Goal: Navigation & Orientation: Find specific page/section

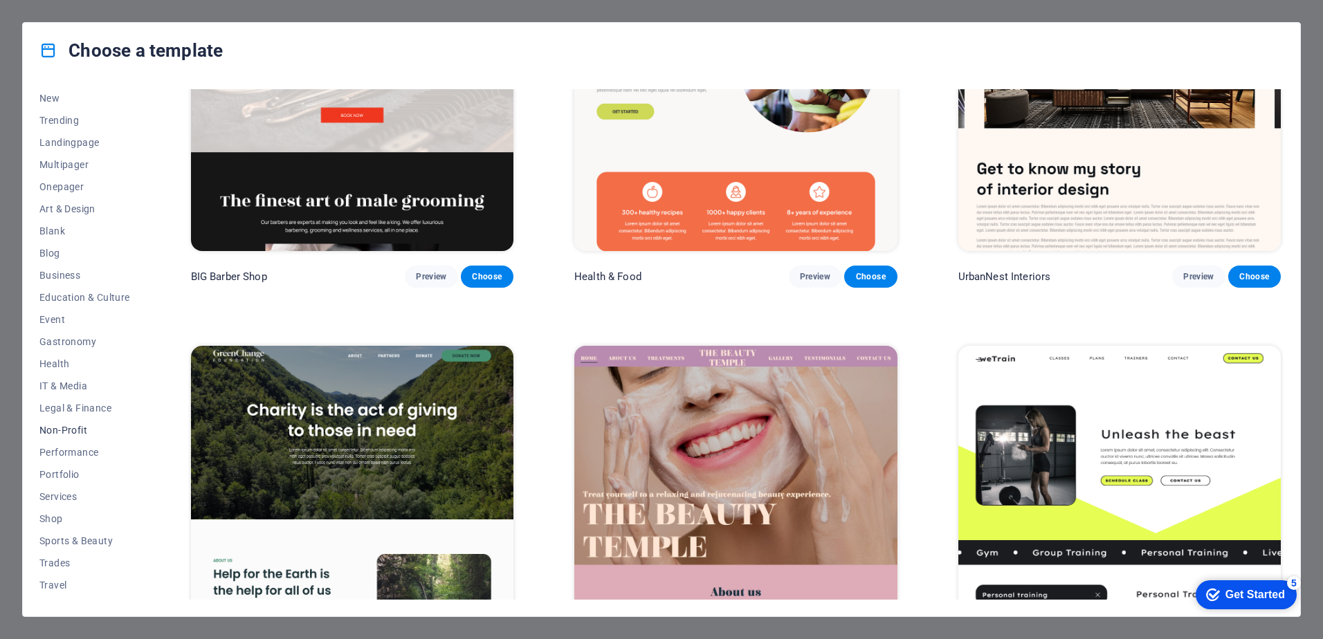
scroll to position [65, 0]
click at [57, 257] on span "Business" at bounding box center [84, 256] width 91 height 11
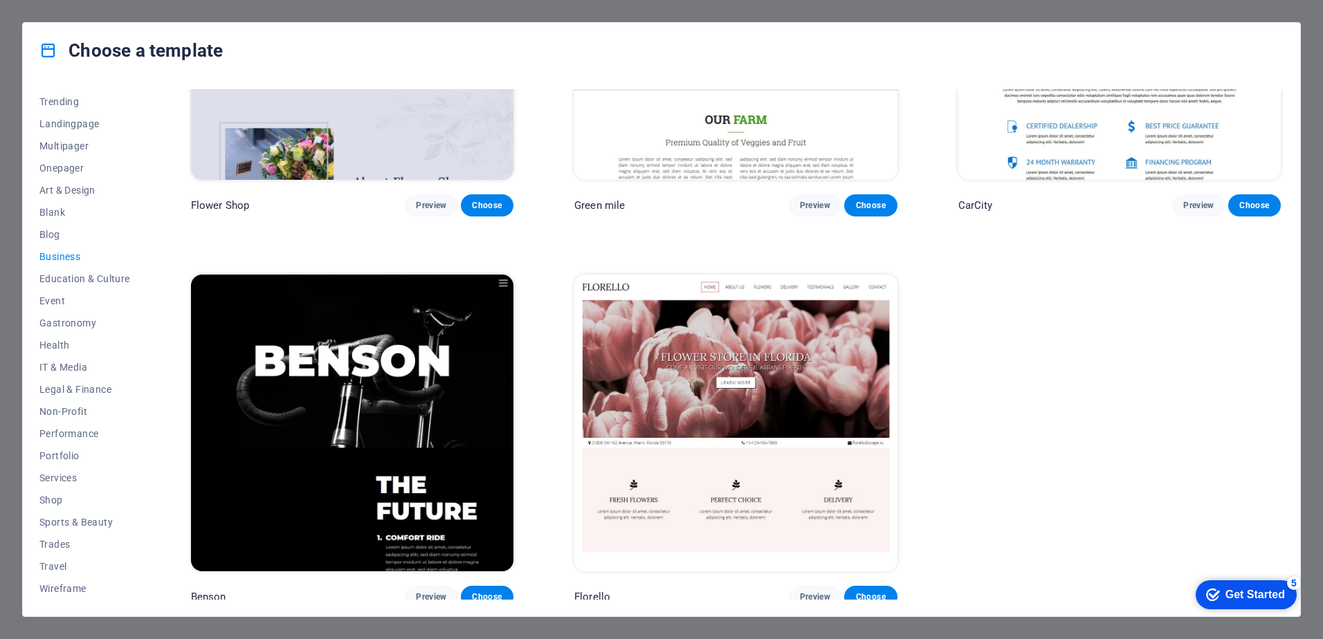
scroll to position [606, 0]
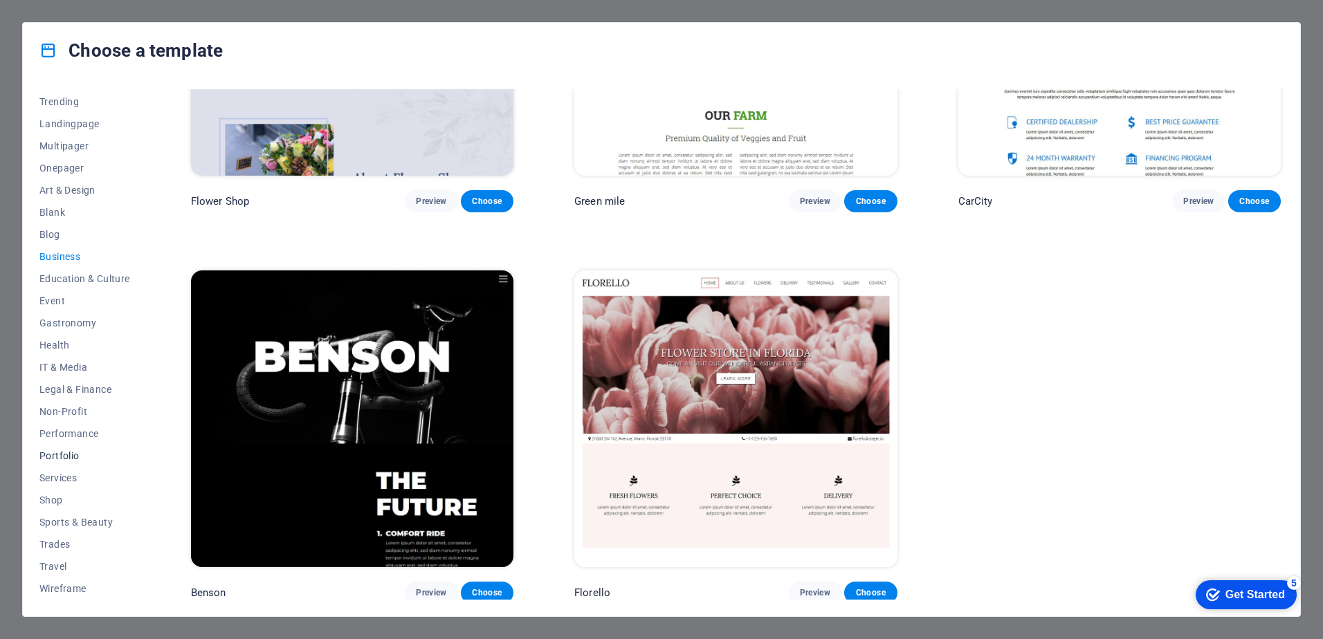
click at [73, 456] on span "Portfolio" at bounding box center [84, 455] width 91 height 11
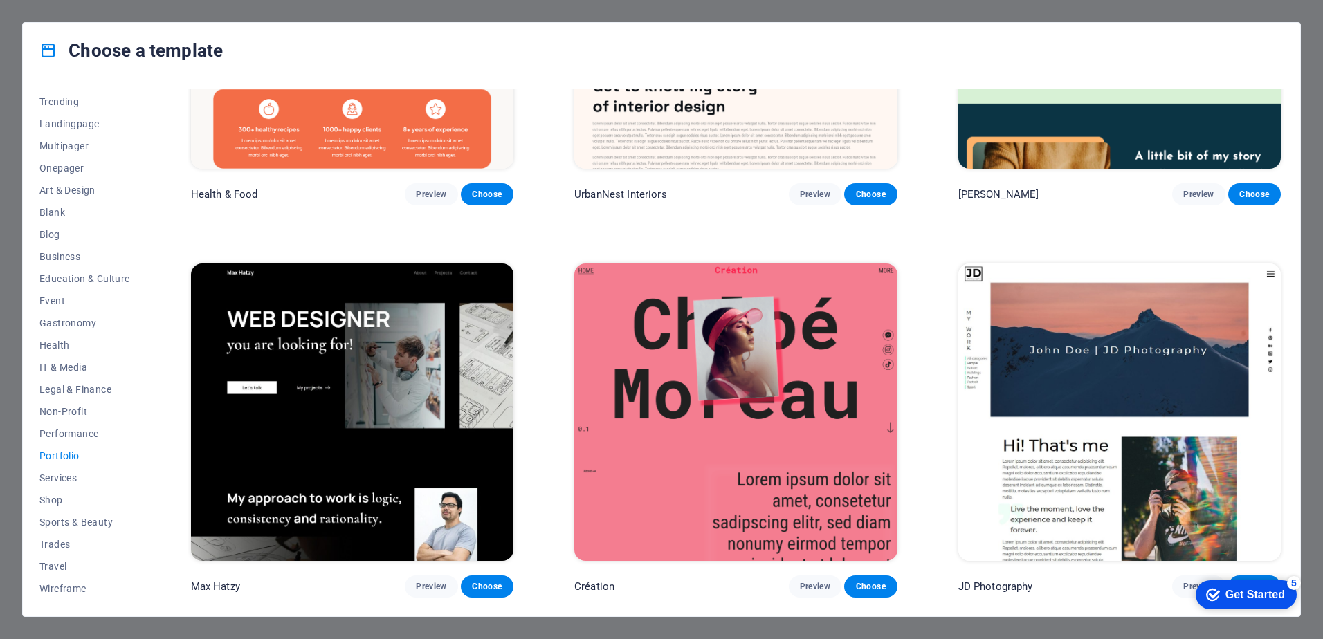
scroll to position [0, 0]
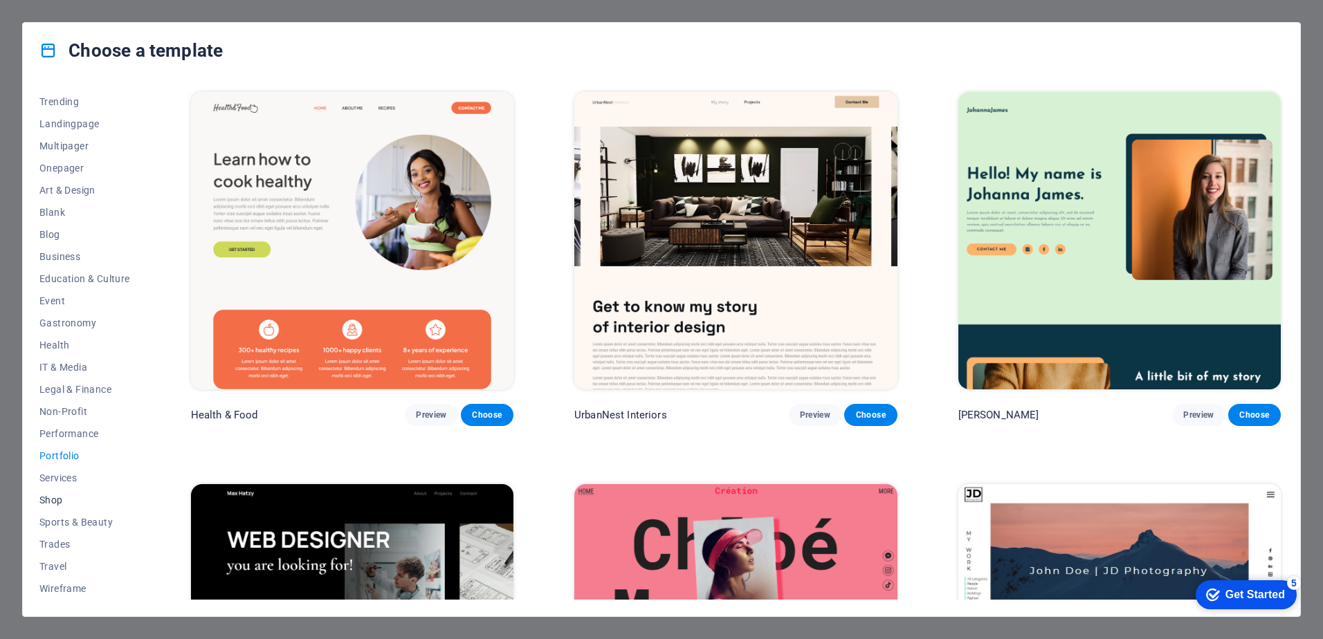
click at [51, 500] on span "Shop" at bounding box center [84, 500] width 91 height 11
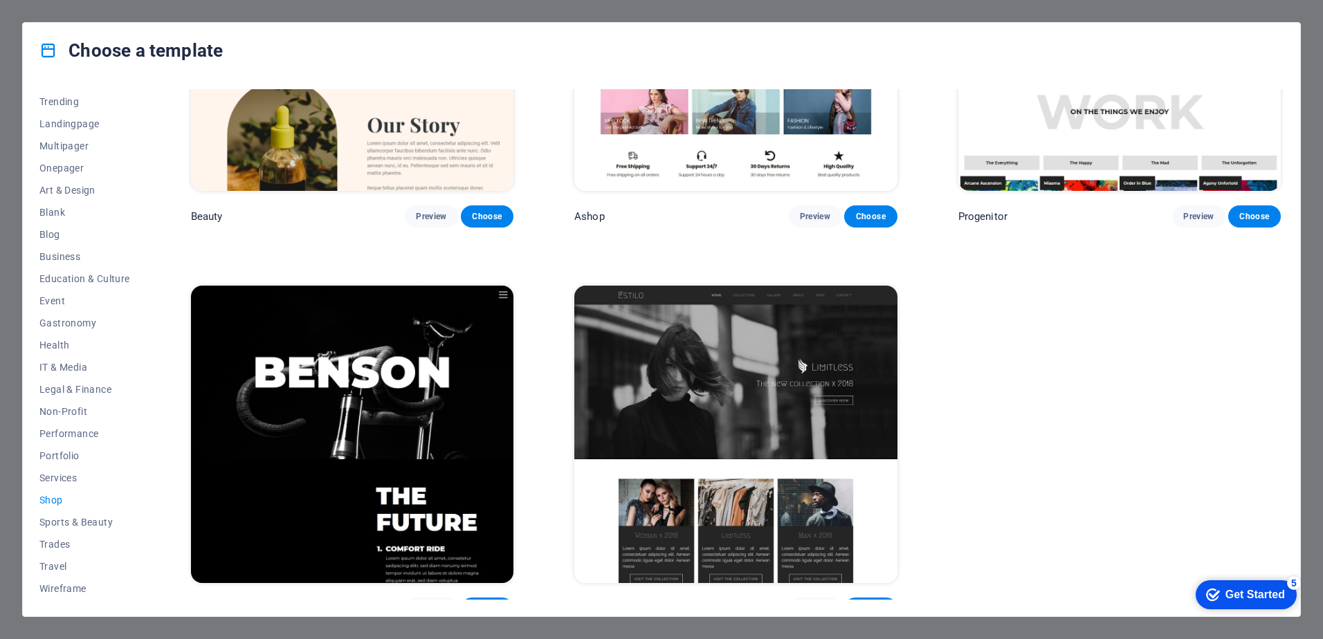
scroll to position [996, 0]
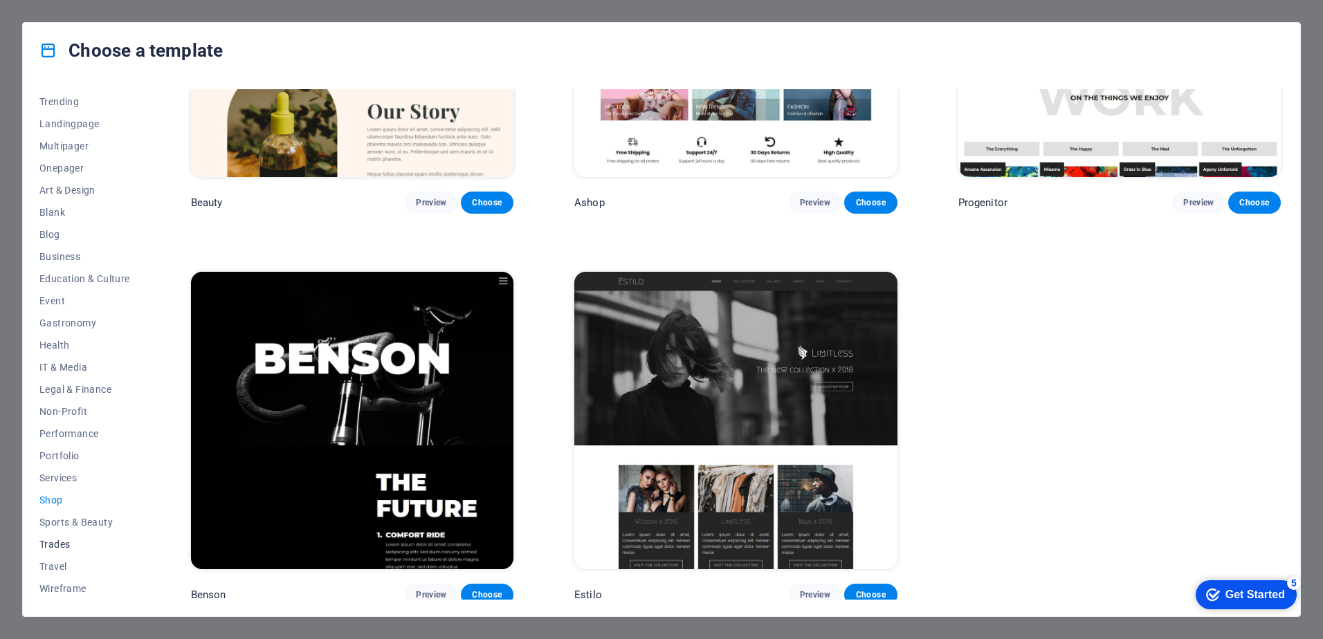
click at [51, 542] on span "Trades" at bounding box center [84, 544] width 91 height 11
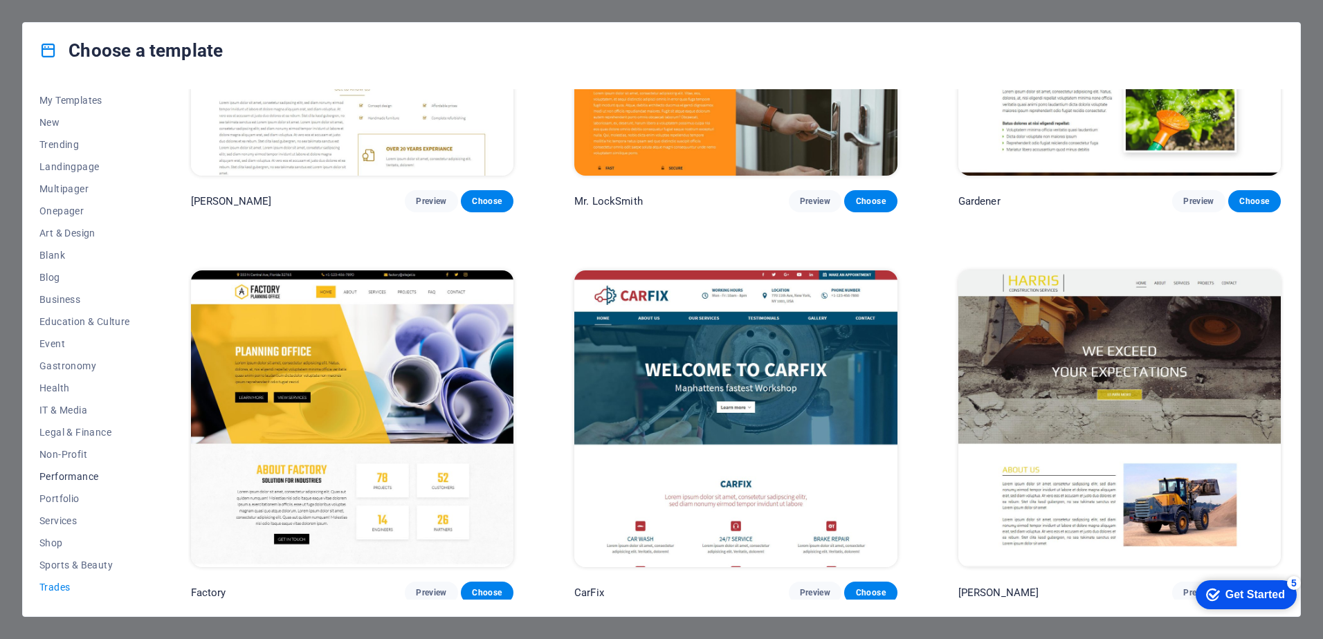
scroll to position [0, 0]
click at [59, 166] on span "Trending" at bounding box center [84, 166] width 91 height 11
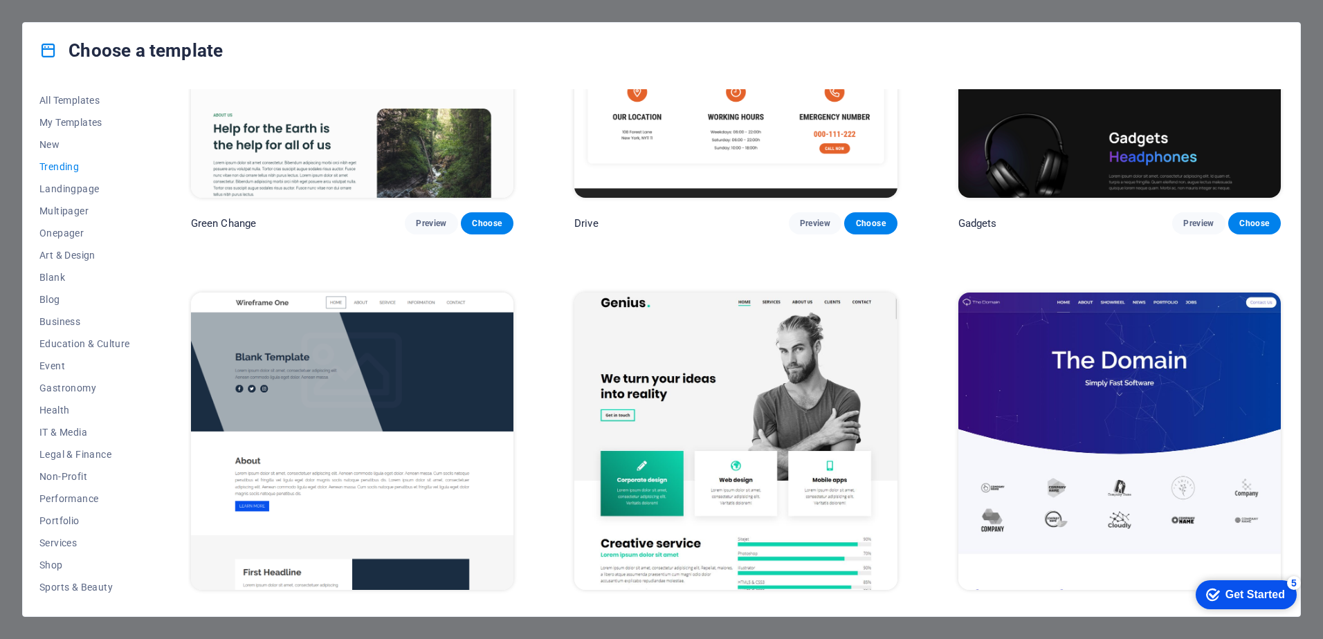
scroll to position [1363, 0]
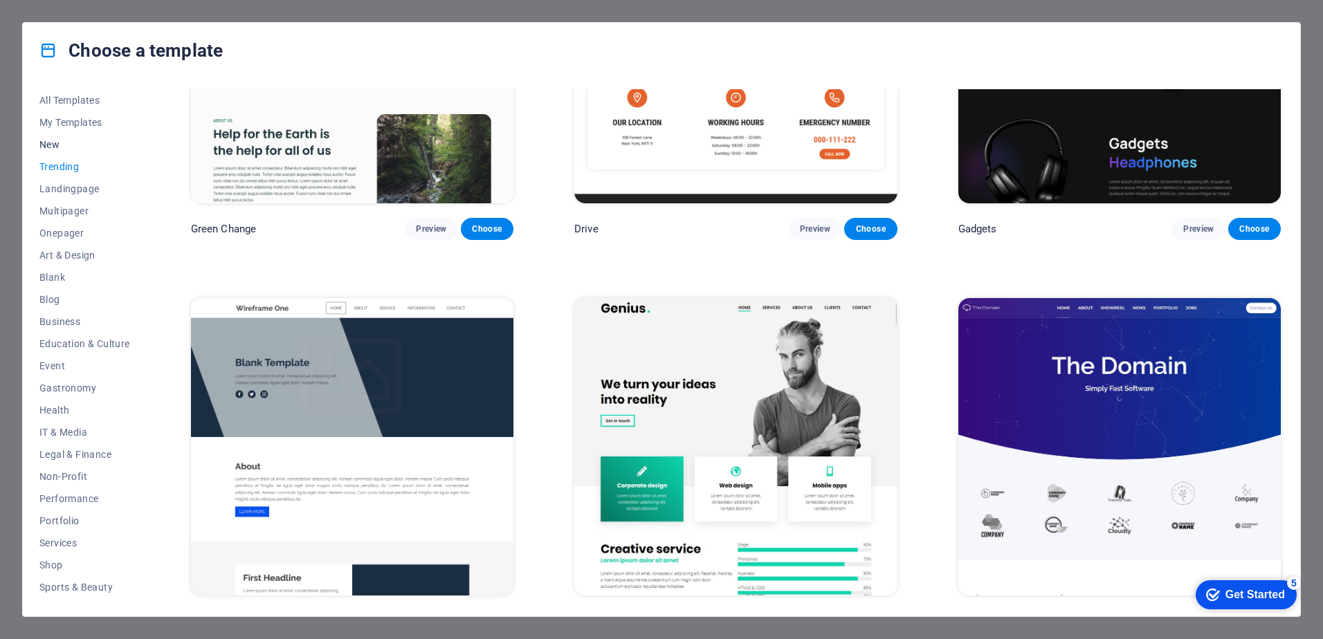
click at [57, 149] on span "New" at bounding box center [84, 144] width 91 height 11
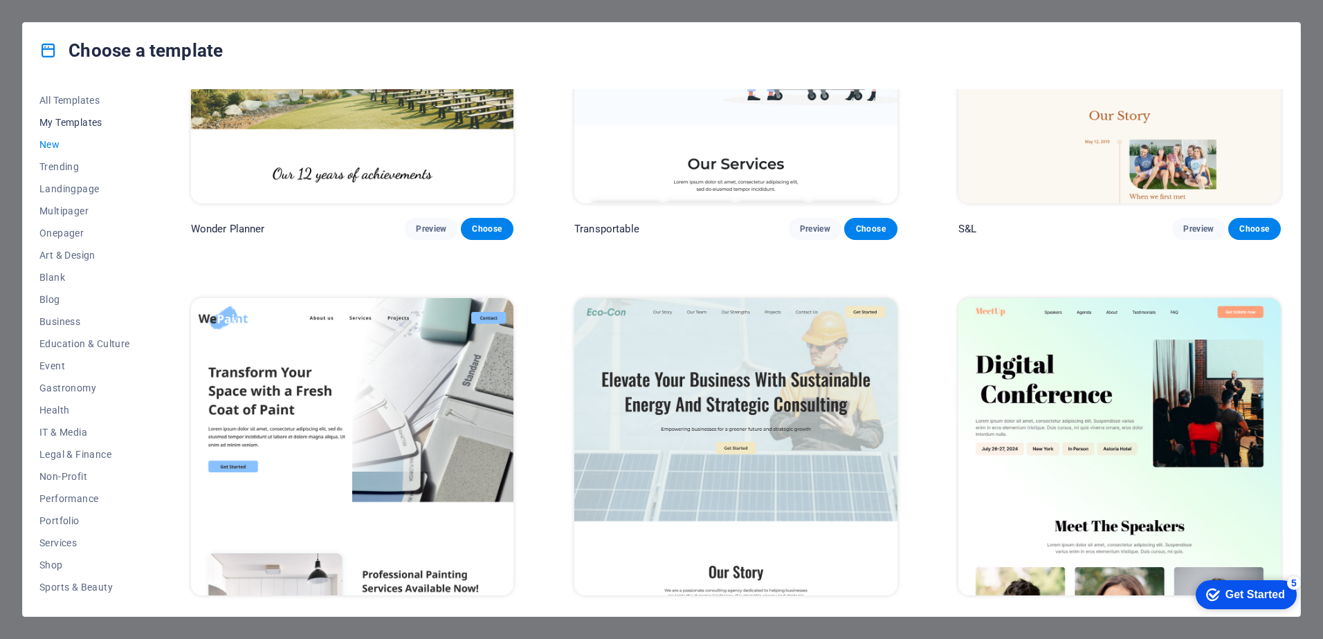
click at [79, 123] on span "My Templates" at bounding box center [84, 122] width 91 height 11
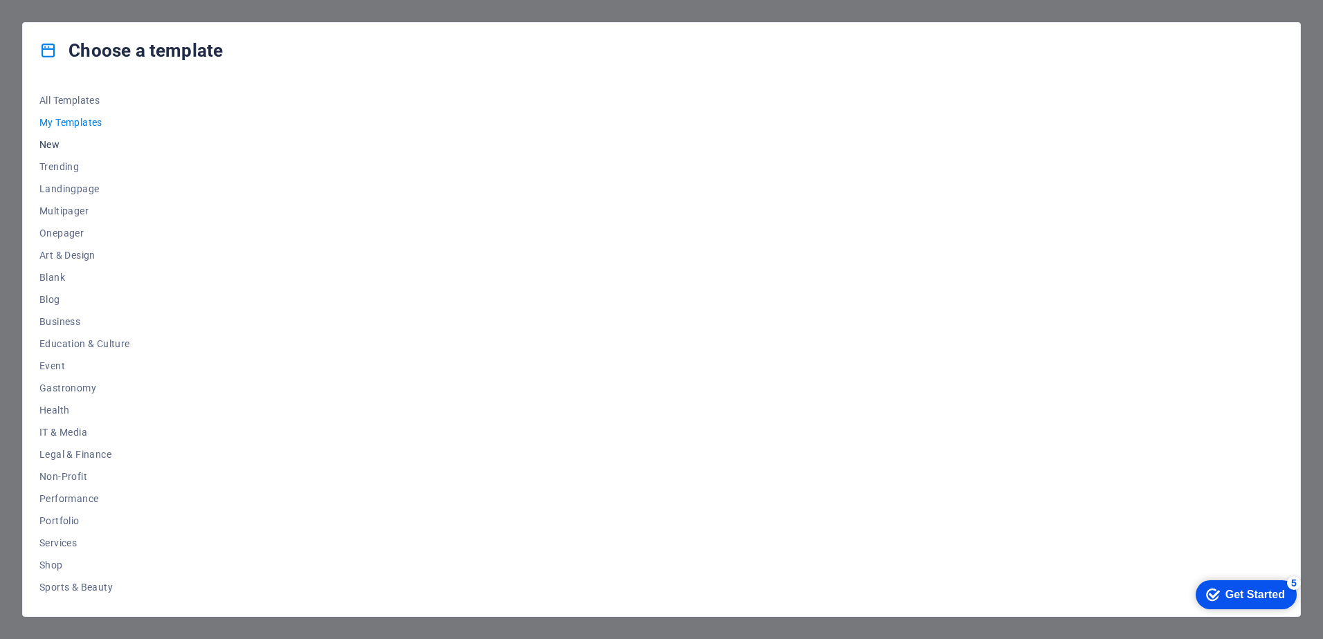
click at [60, 147] on span "New" at bounding box center [84, 144] width 91 height 11
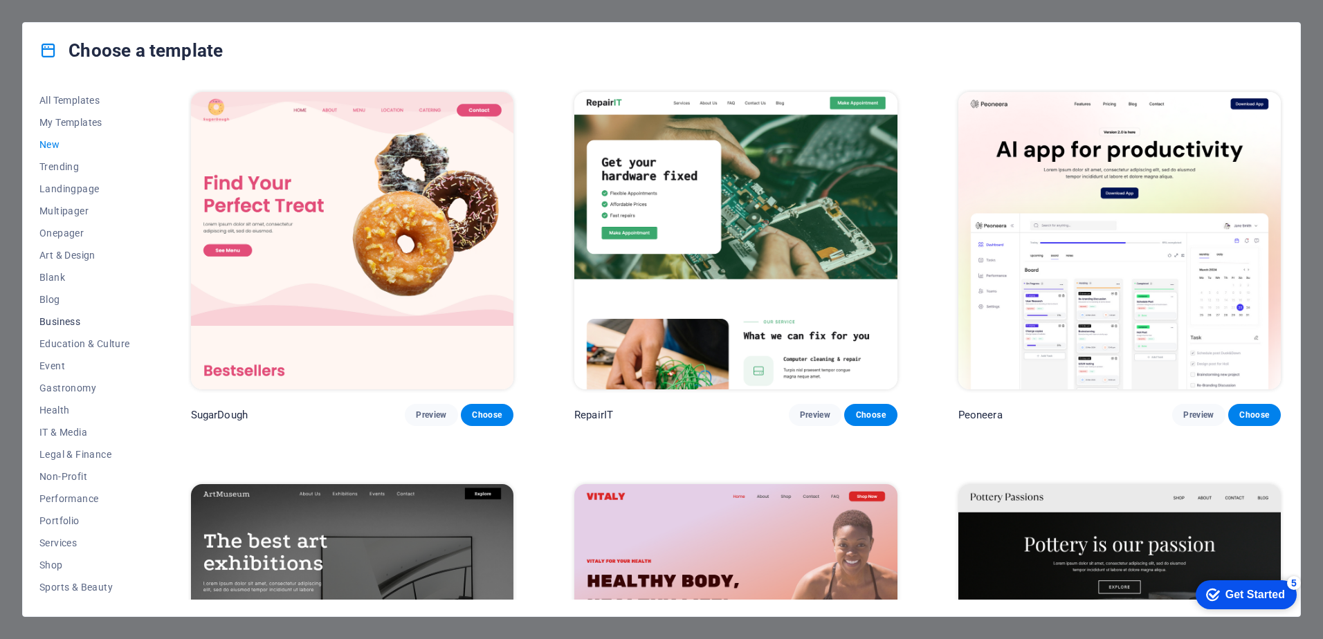
click at [63, 322] on span "Business" at bounding box center [84, 321] width 91 height 11
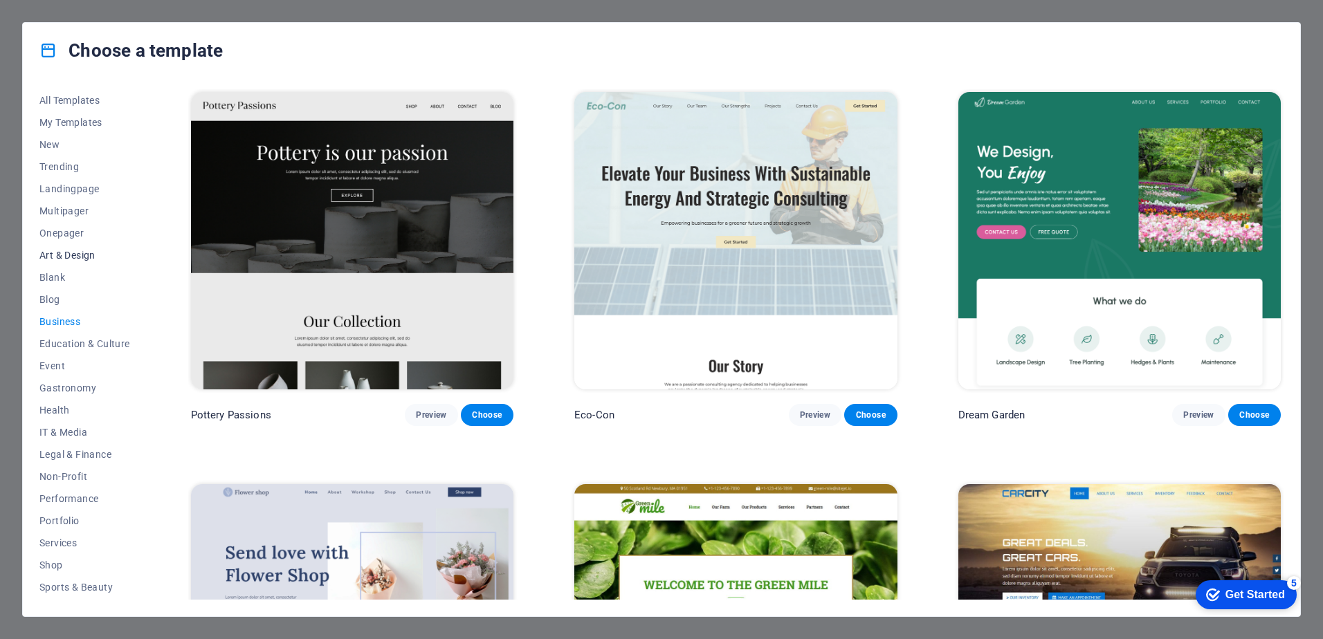
click at [60, 253] on span "Art & Design" at bounding box center [84, 255] width 91 height 11
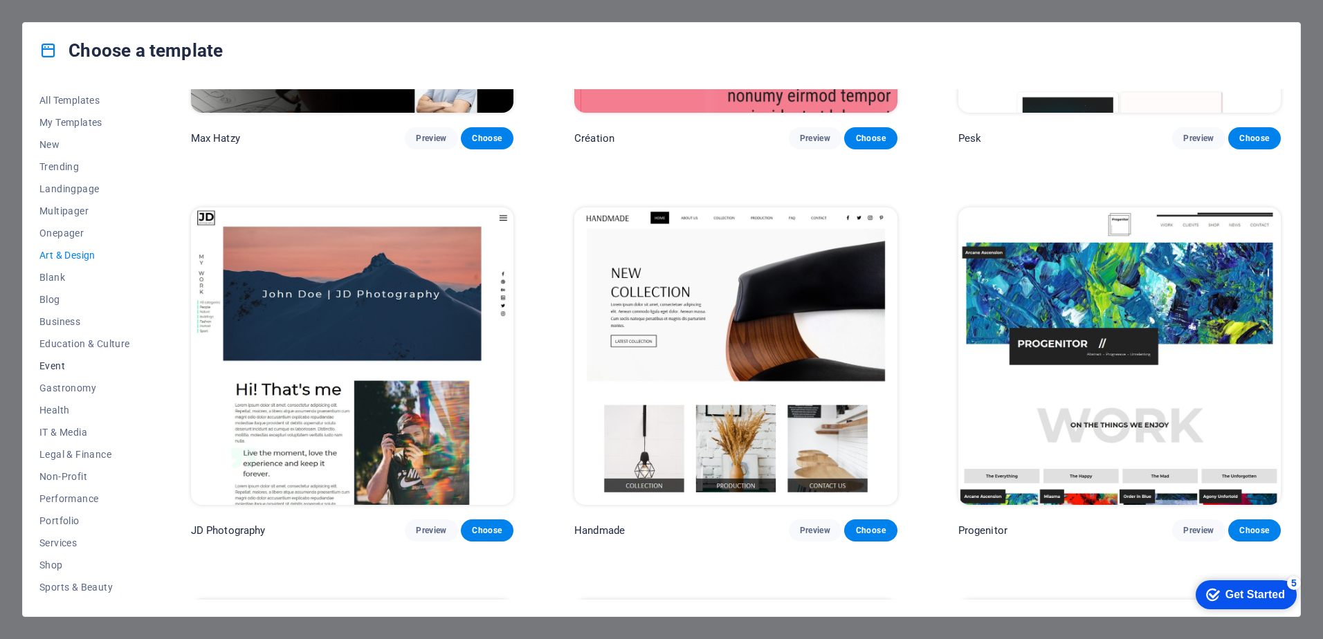
scroll to position [65, 0]
click at [54, 502] on span "Shop" at bounding box center [84, 500] width 91 height 11
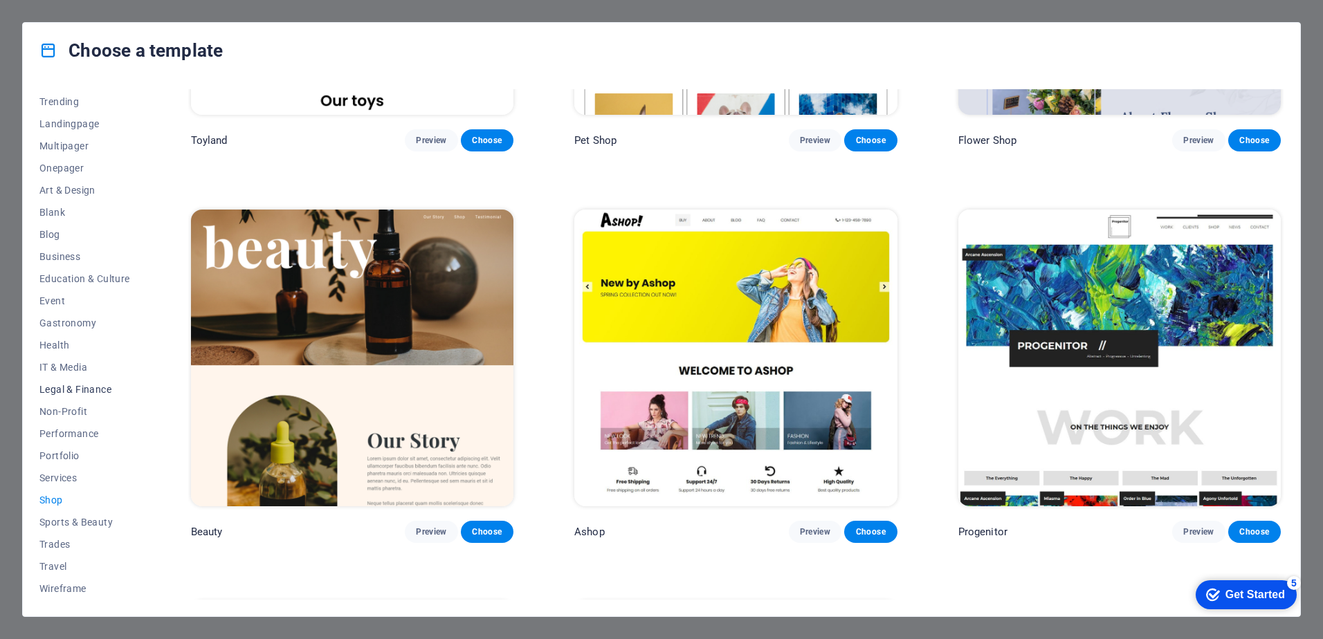
click at [65, 385] on span "Legal & Finance" at bounding box center [84, 389] width 91 height 11
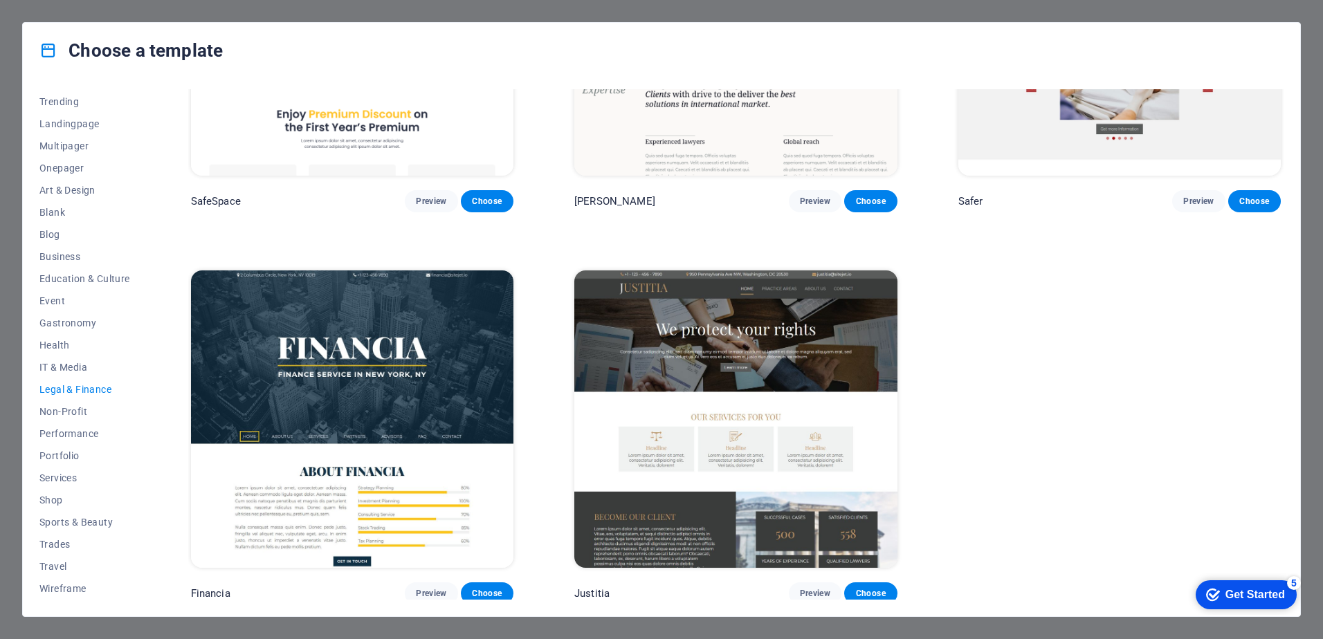
scroll to position [215, 0]
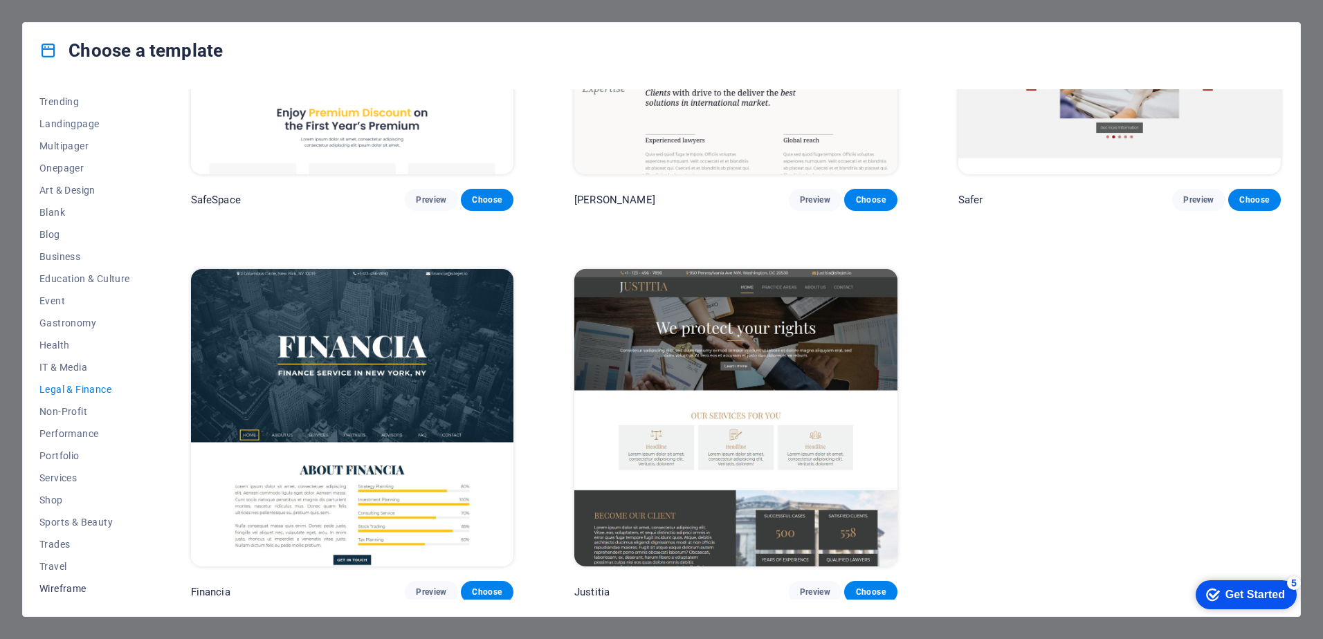
click at [70, 582] on button "Wireframe" at bounding box center [84, 589] width 91 height 22
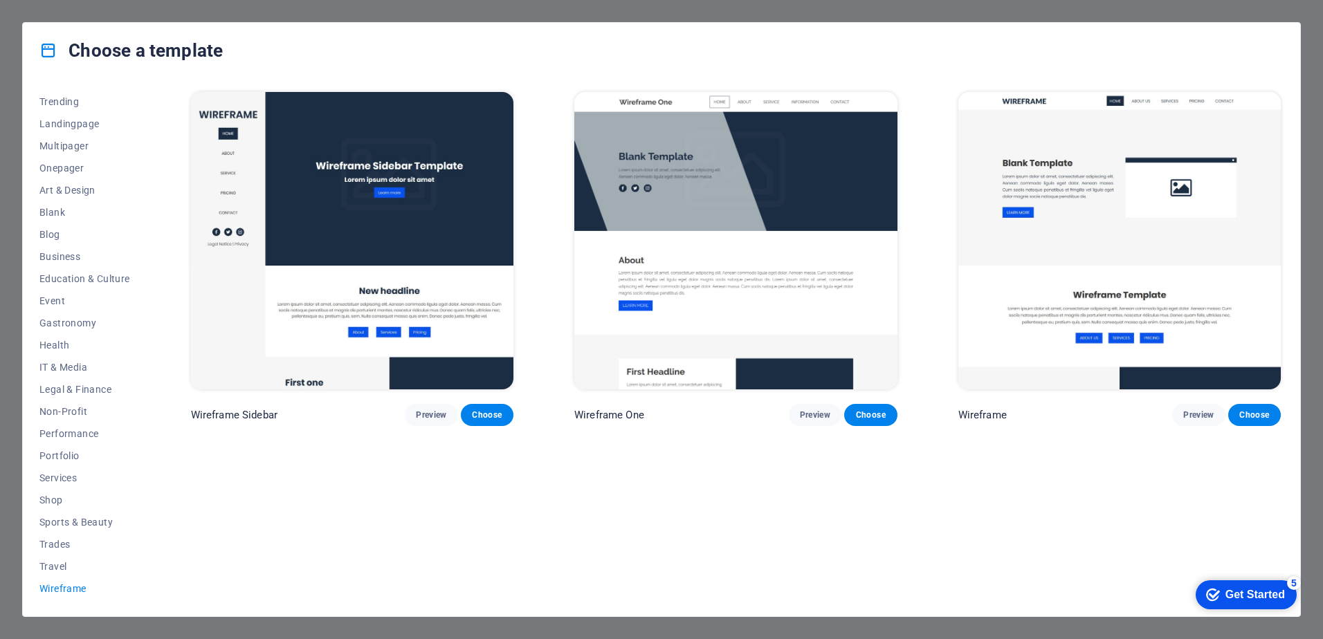
scroll to position [0, 0]
click at [62, 570] on span "Travel" at bounding box center [84, 566] width 91 height 11
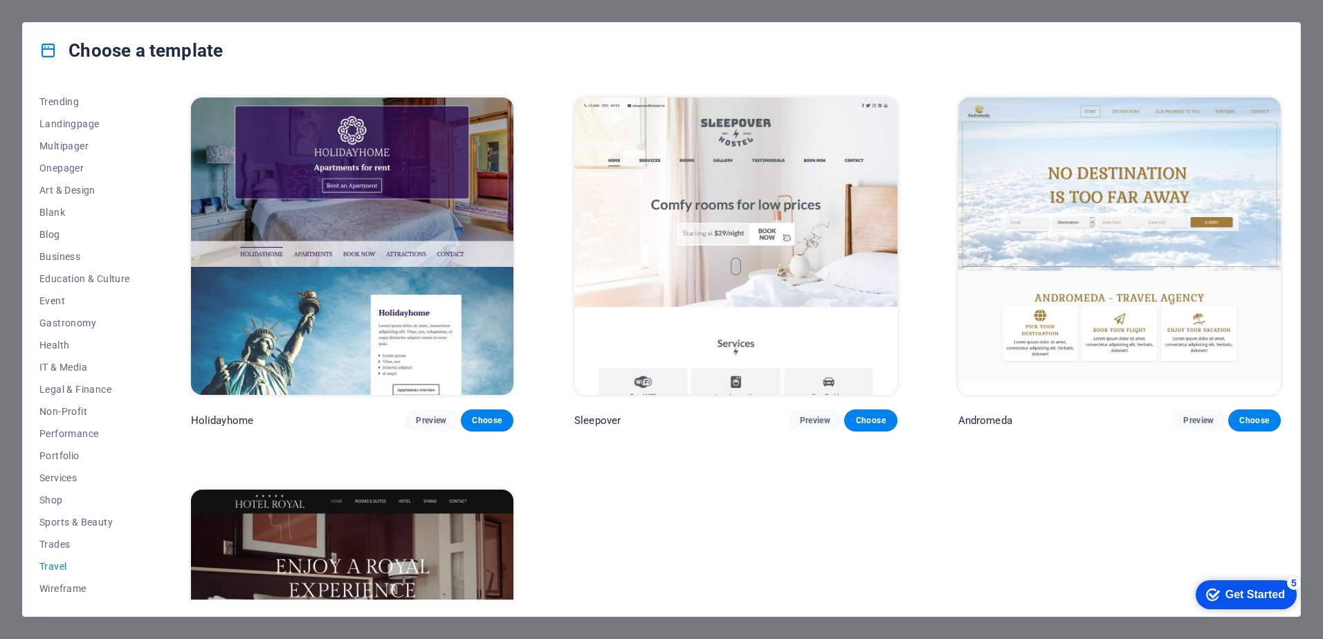
scroll to position [399, 0]
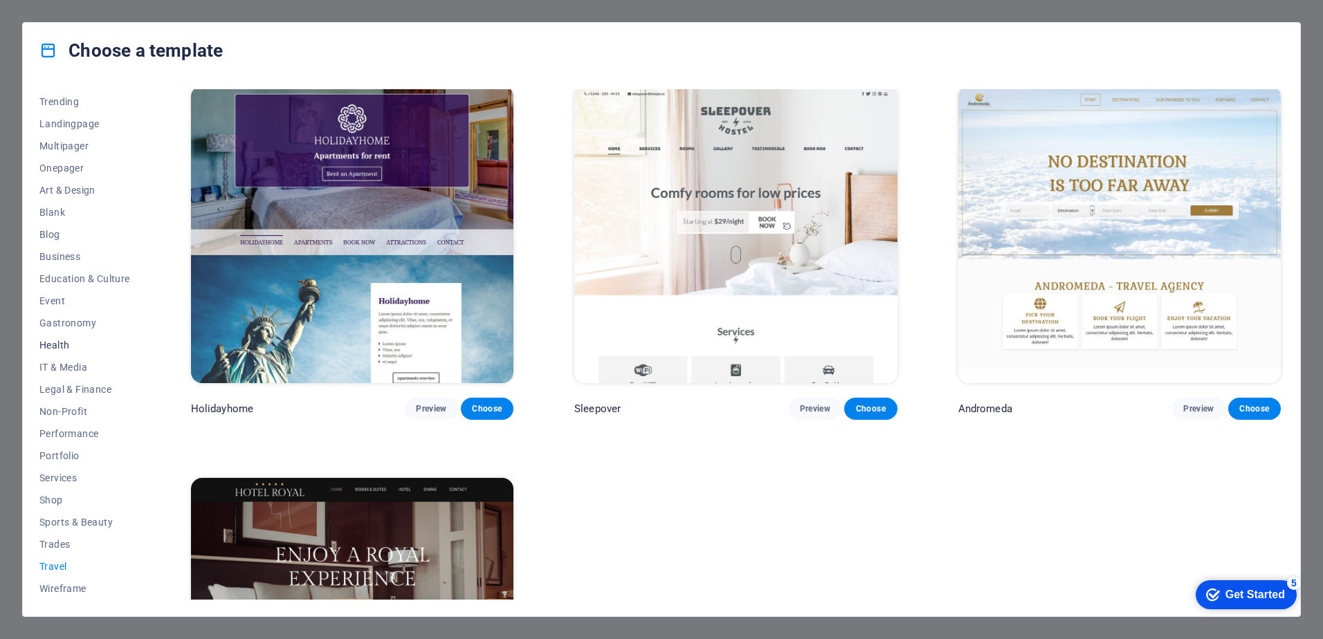
click at [64, 349] on span "Health" at bounding box center [84, 345] width 91 height 11
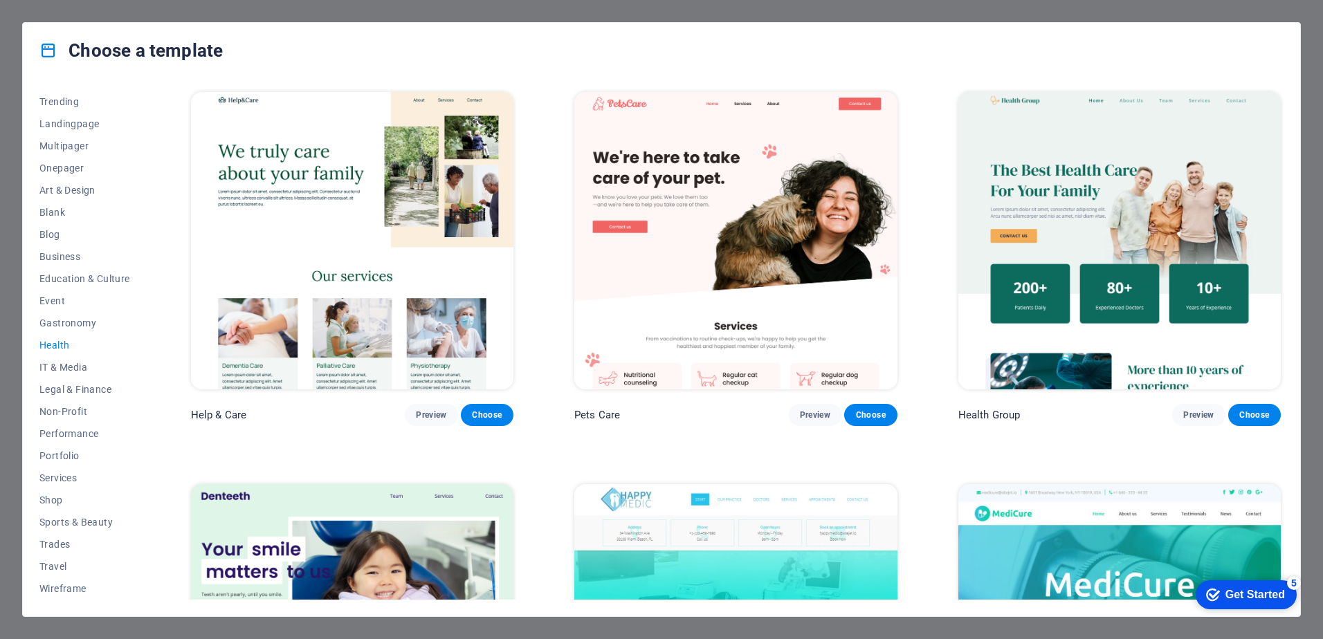
scroll to position [415, 0]
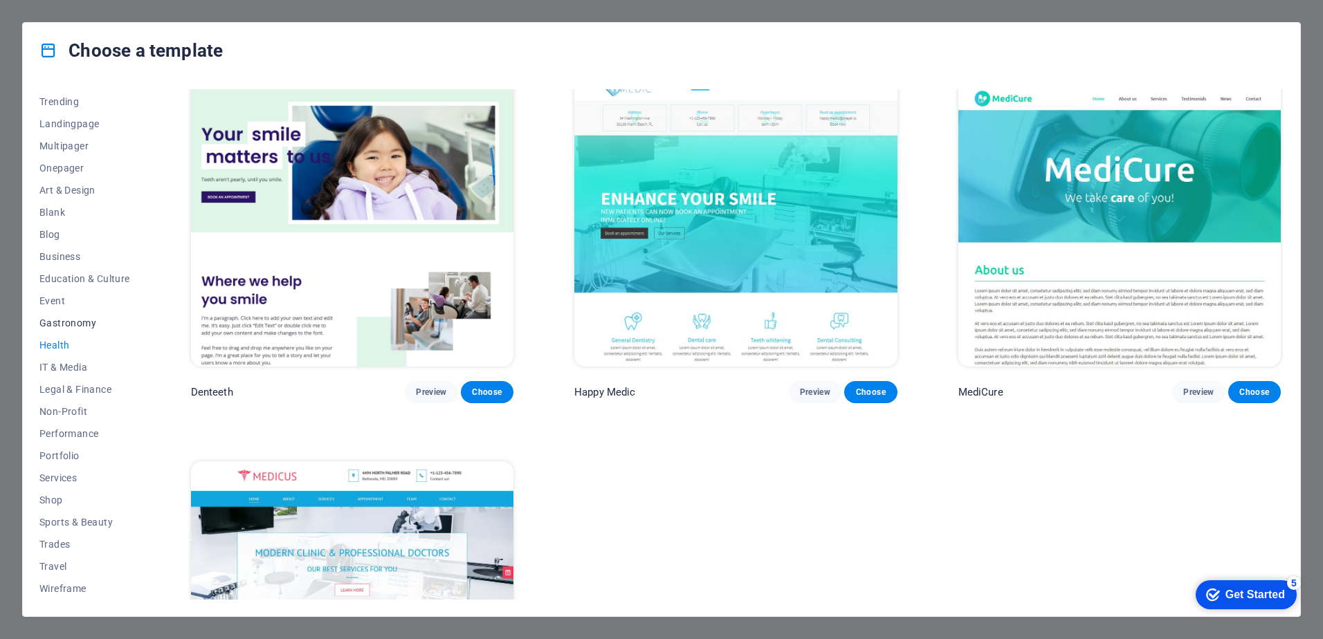
click at [52, 318] on span "Gastronomy" at bounding box center [84, 323] width 91 height 11
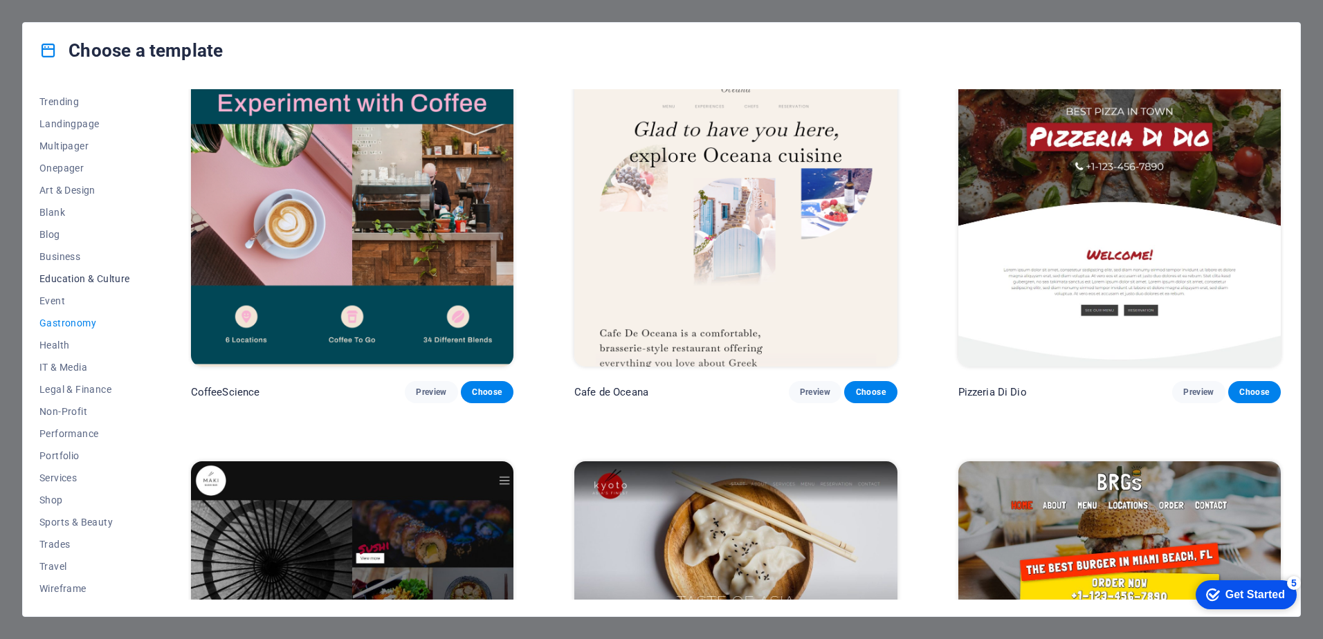
click at [64, 283] on span "Education & Culture" at bounding box center [84, 278] width 91 height 11
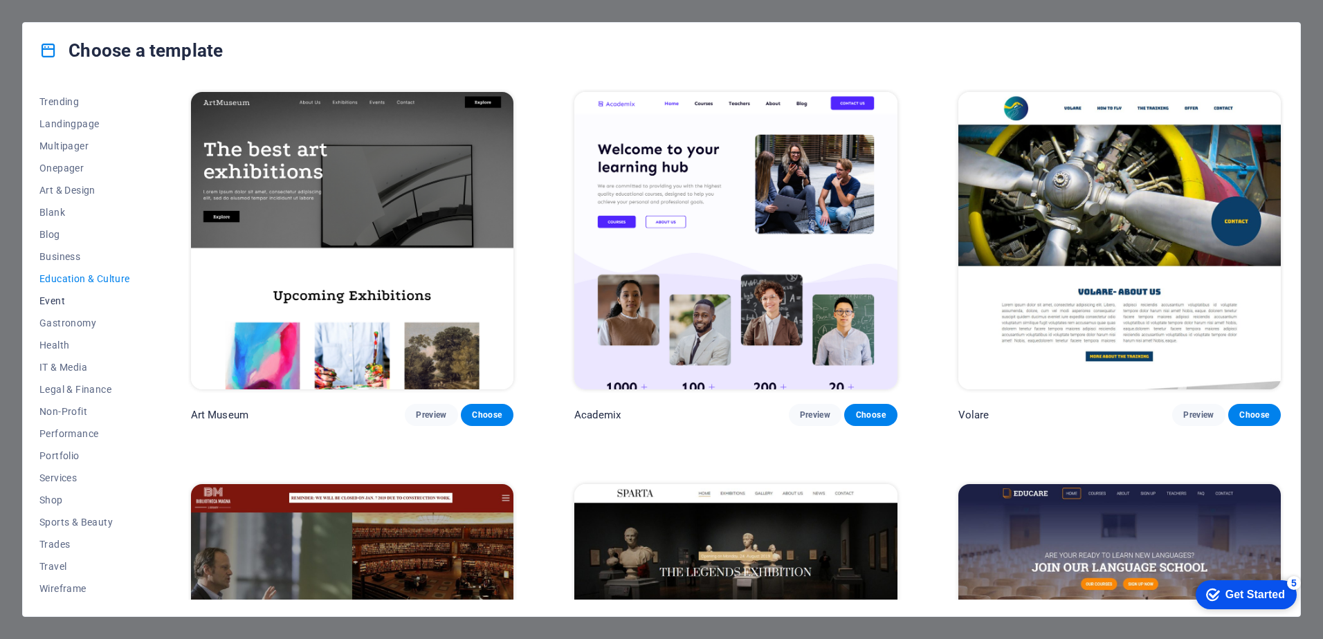
click at [60, 297] on span "Event" at bounding box center [84, 300] width 91 height 11
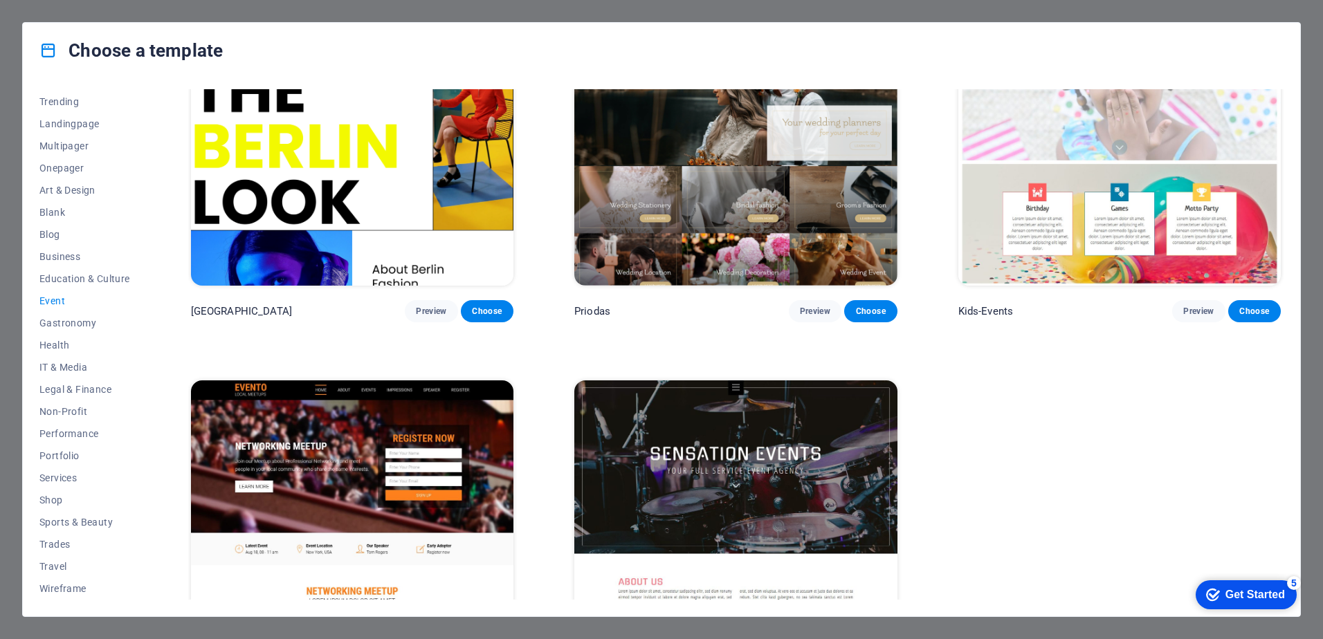
scroll to position [606, 0]
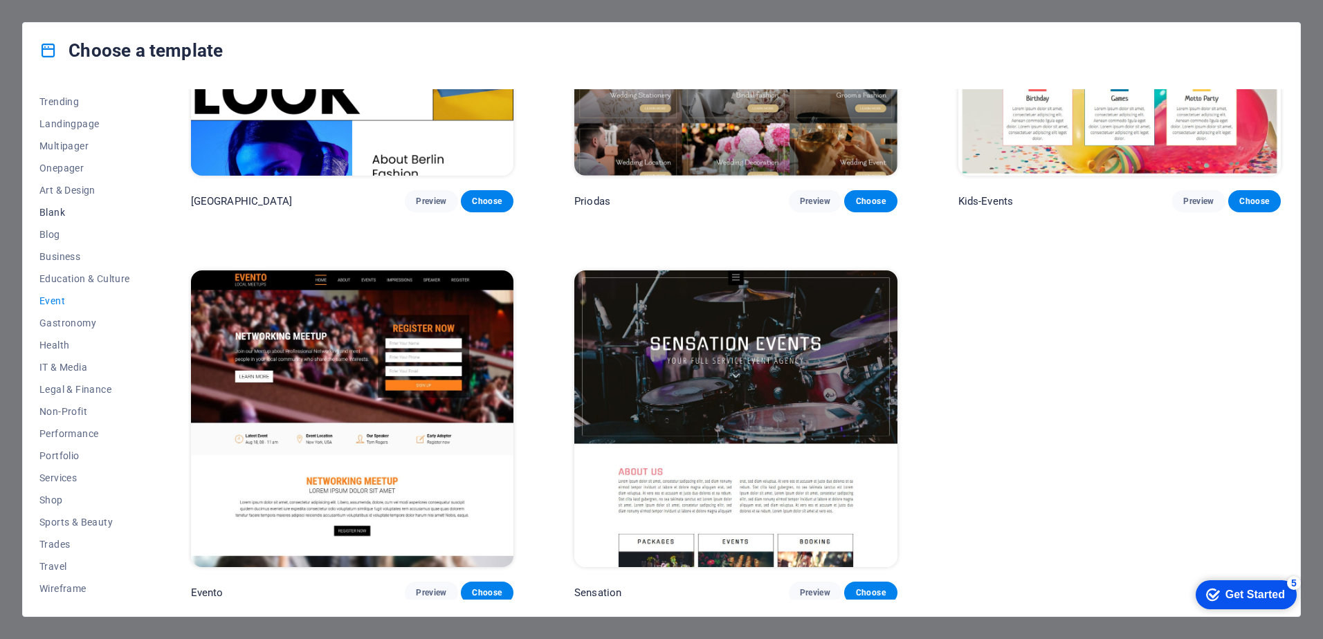
click at [91, 215] on span "Blank" at bounding box center [84, 212] width 91 height 11
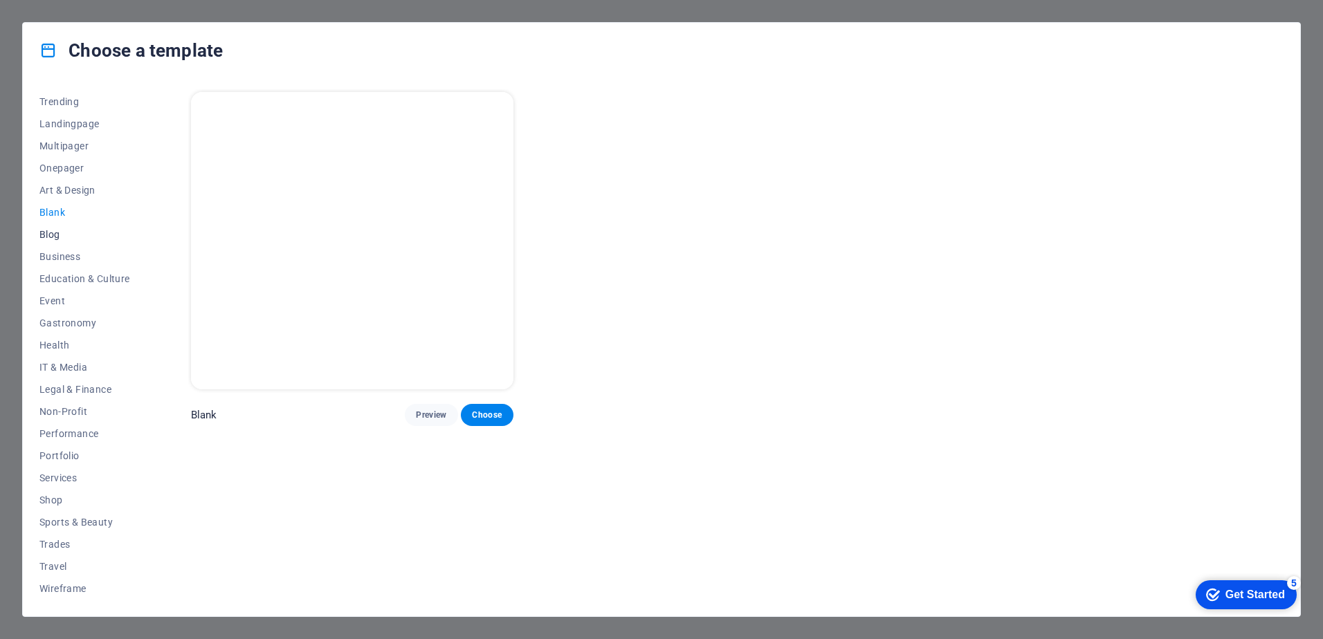
click at [54, 224] on button "Blog" at bounding box center [84, 235] width 91 height 22
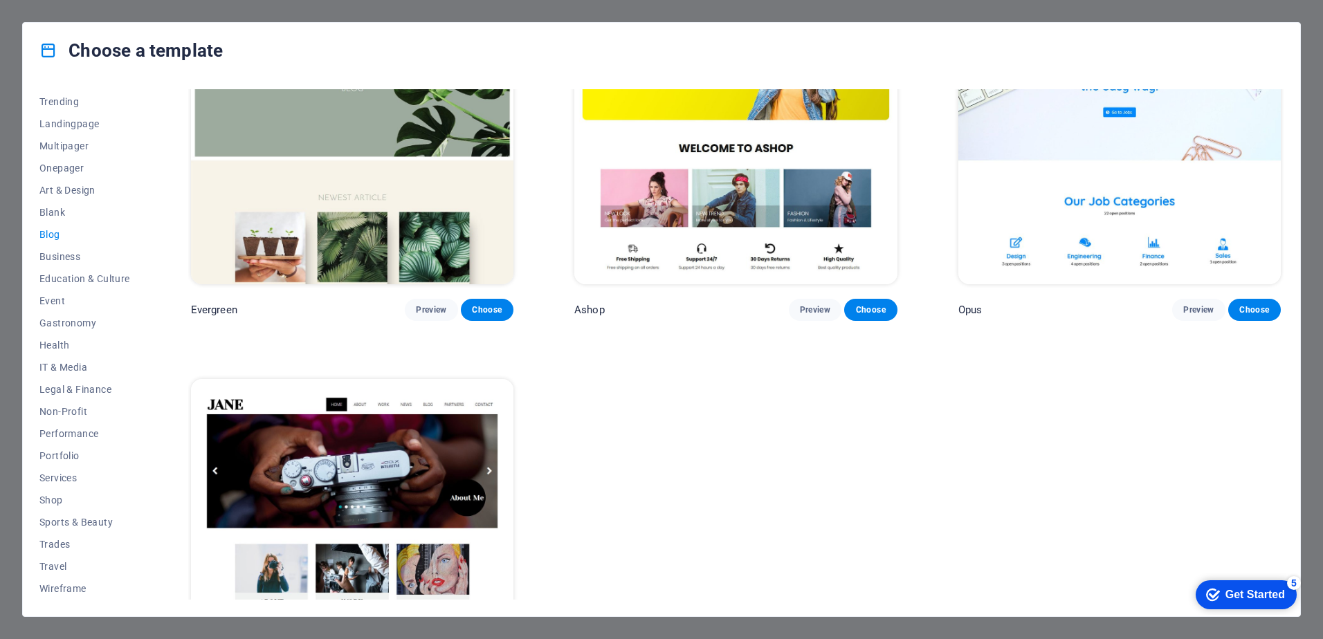
scroll to position [2950, 0]
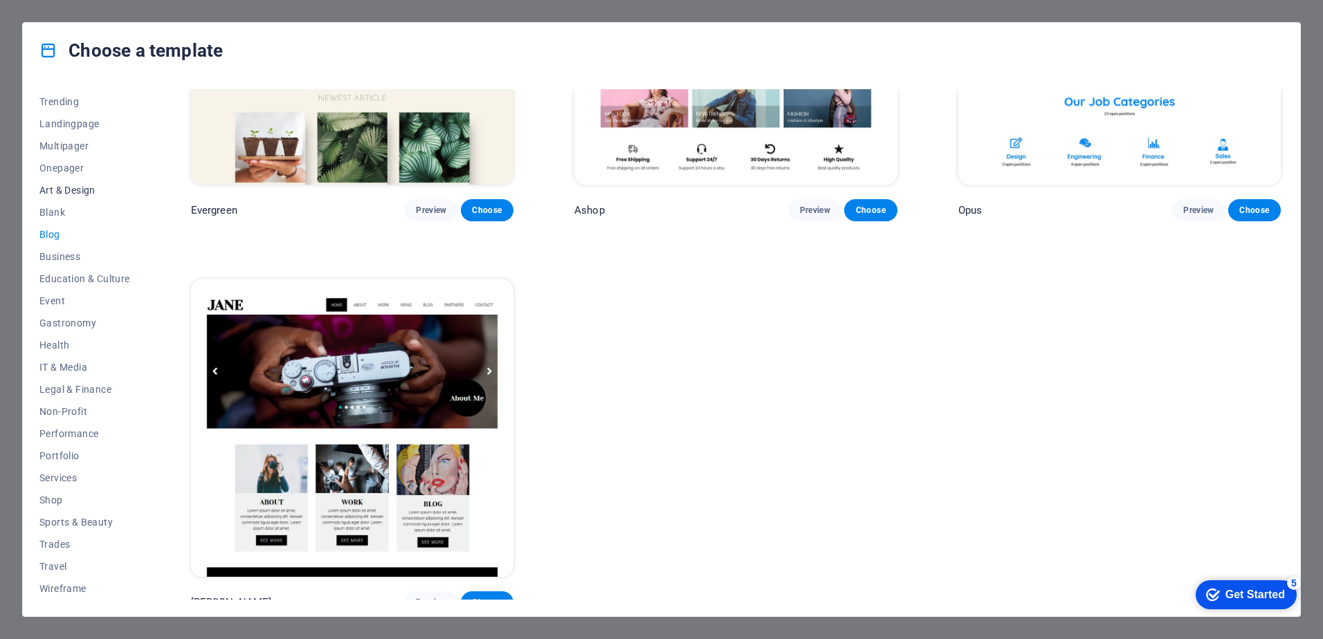
click at [67, 193] on span "Art & Design" at bounding box center [84, 190] width 91 height 11
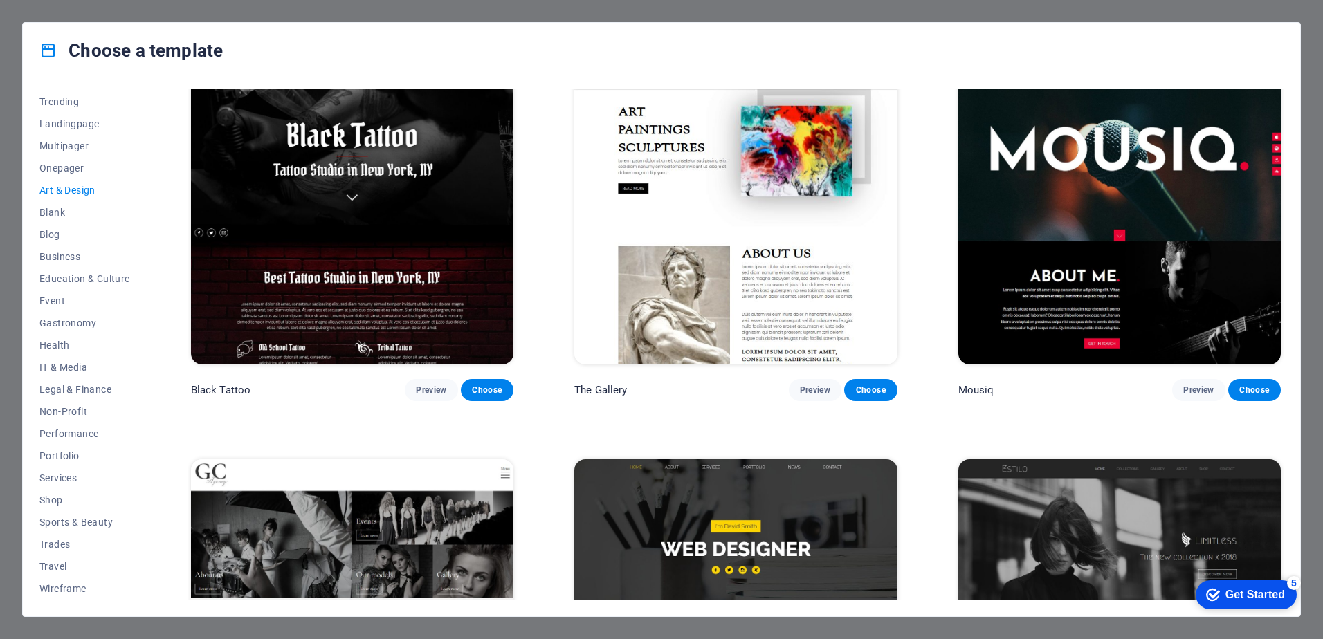
scroll to position [532, 0]
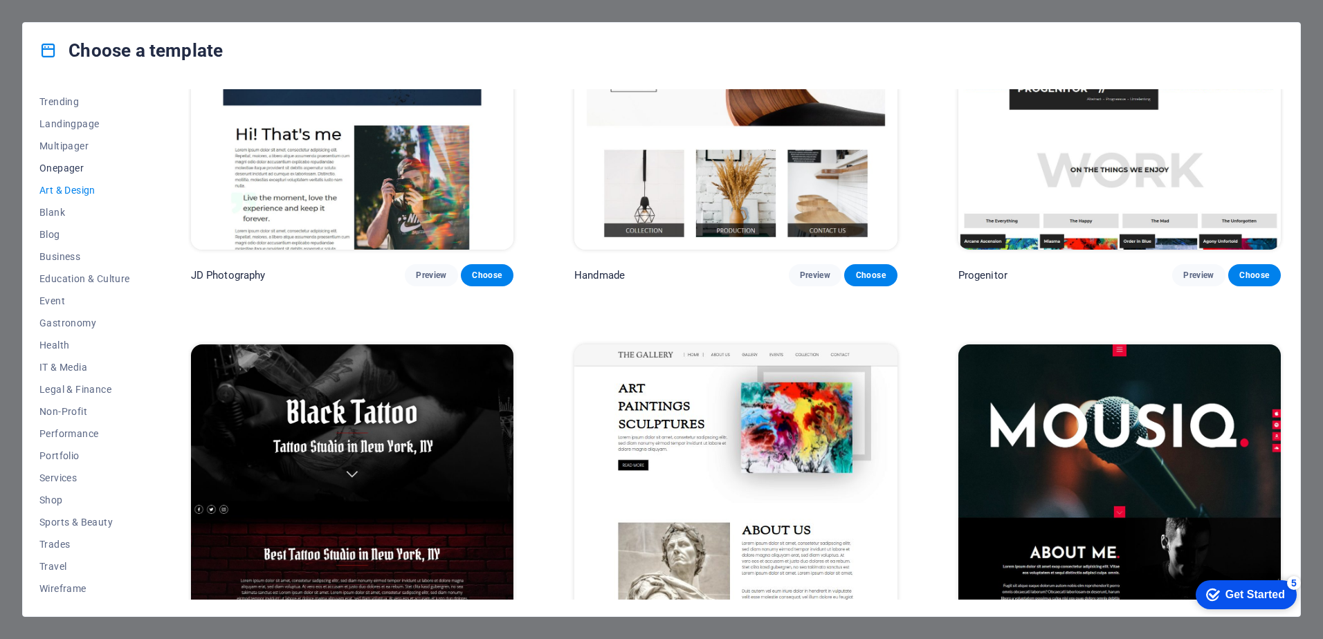
click at [88, 176] on button "Onepager" at bounding box center [84, 168] width 91 height 22
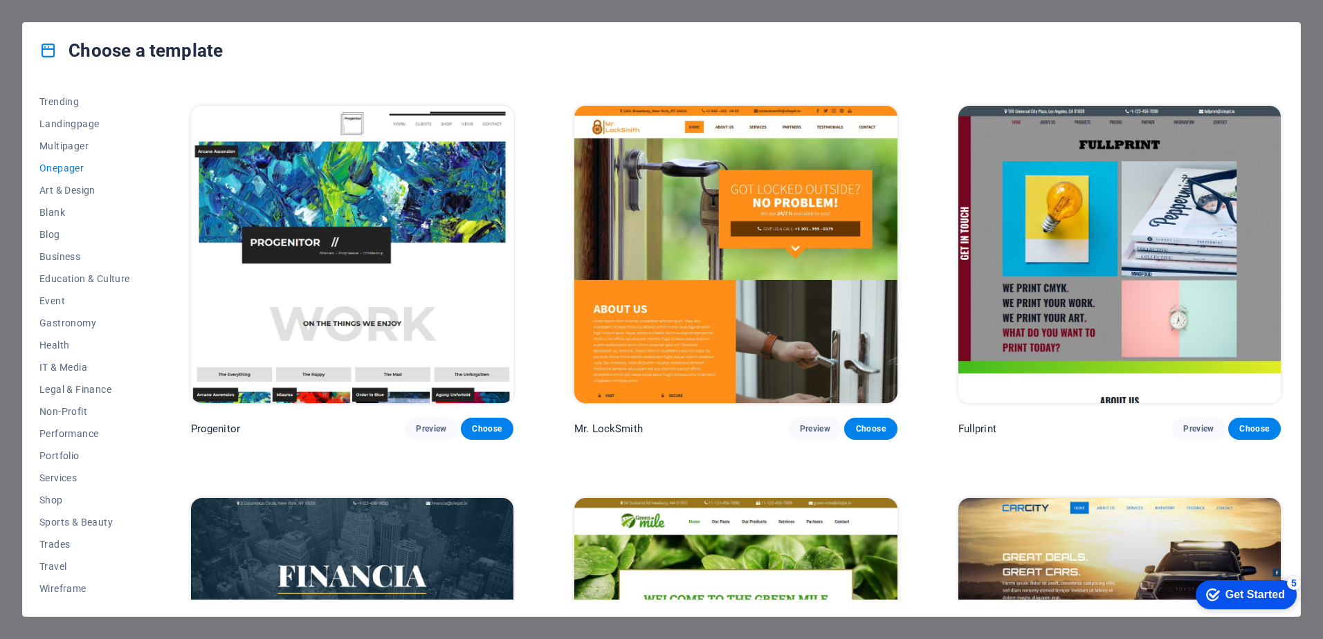
scroll to position [4690, 0]
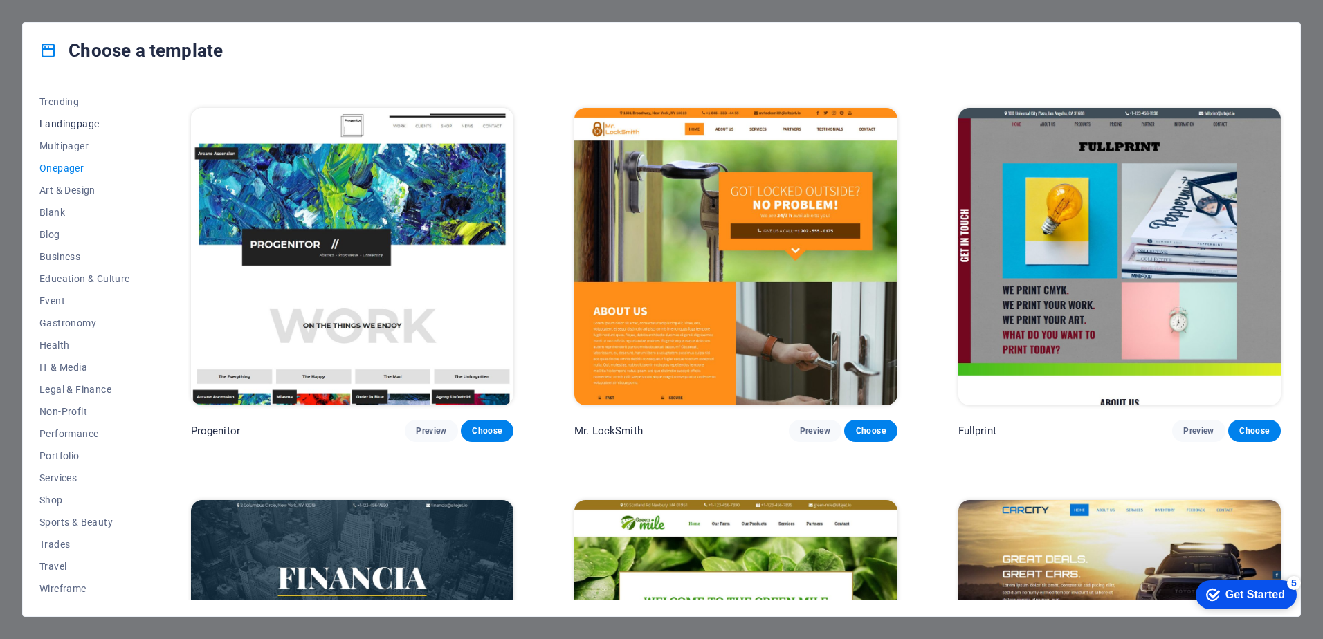
click at [77, 124] on span "Landingpage" at bounding box center [84, 123] width 91 height 11
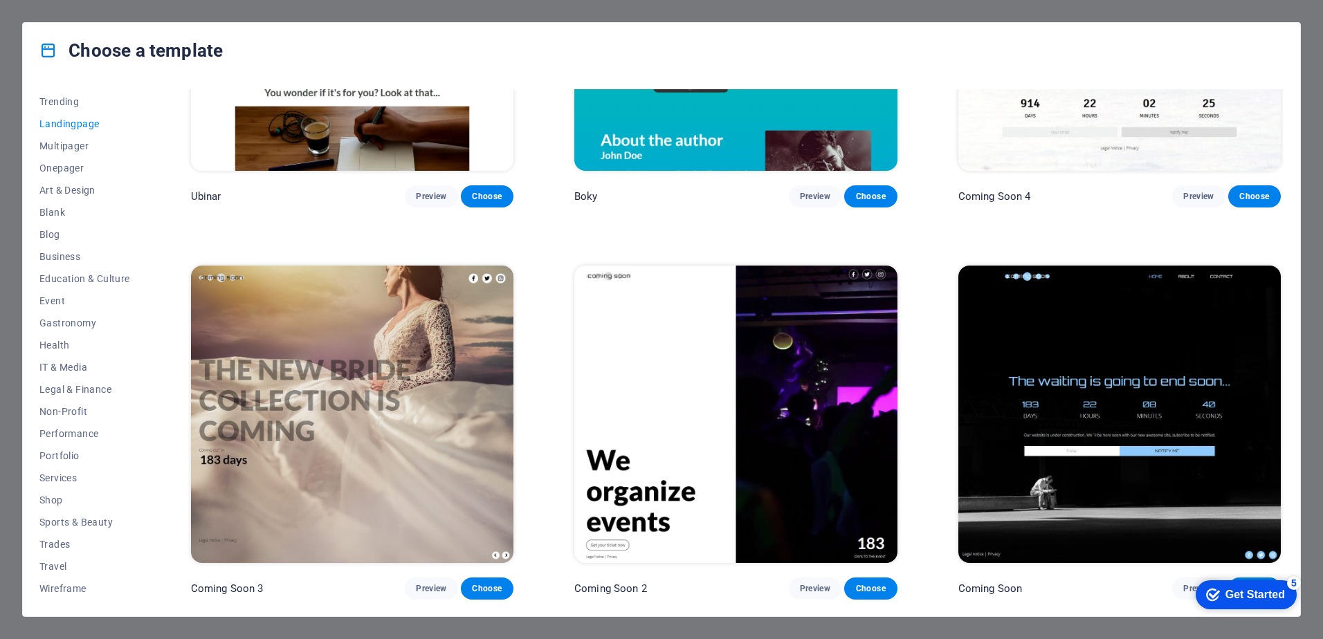
scroll to position [2950, 0]
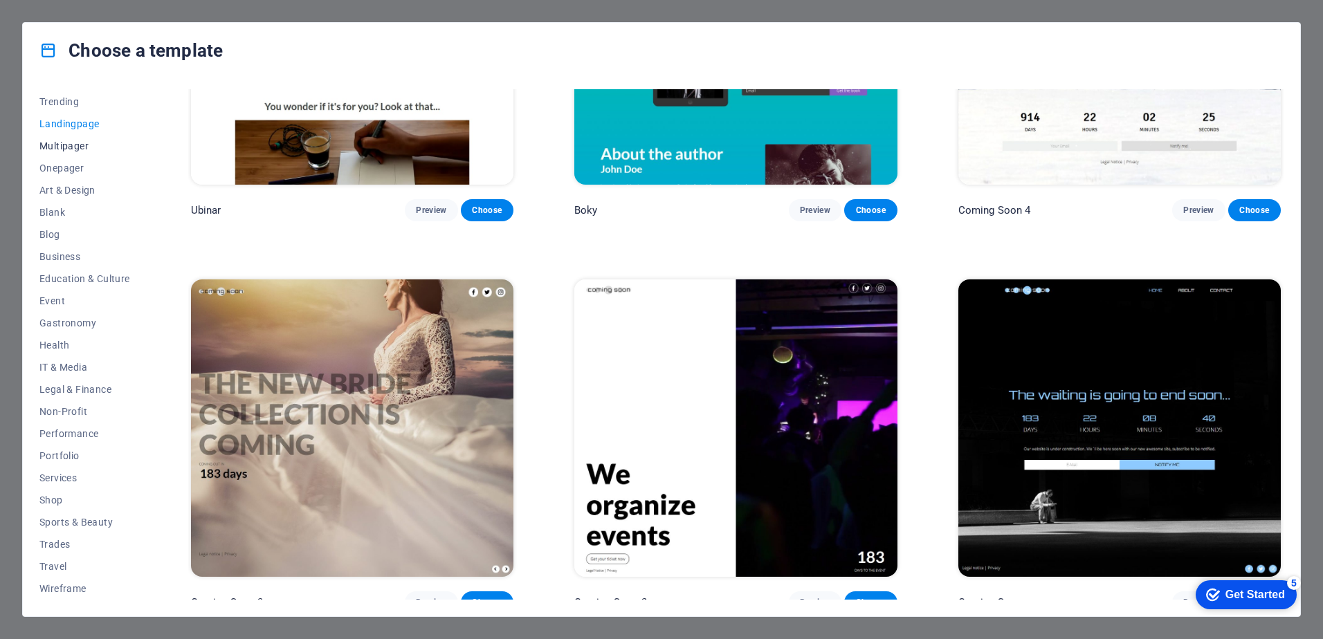
click at [73, 143] on span "Multipager" at bounding box center [84, 145] width 91 height 11
